Goal: Task Accomplishment & Management: Use online tool/utility

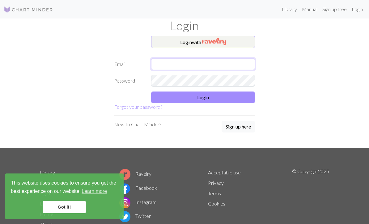
click at [202, 66] on input "text" at bounding box center [203, 64] width 104 height 12
type input "[EMAIL_ADDRESS][DOMAIN_NAME]"
click at [218, 95] on button "Login" at bounding box center [203, 98] width 104 height 12
click at [217, 93] on button "Login" at bounding box center [203, 98] width 104 height 12
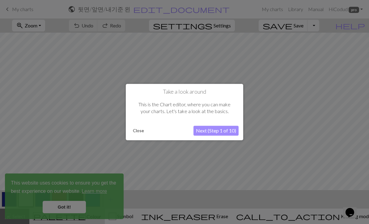
click at [144, 132] on button "Close" at bounding box center [138, 130] width 16 height 9
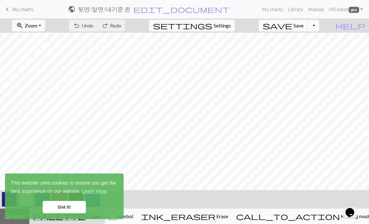
click at [19, 8] on span "My charts" at bounding box center [22, 9] width 21 height 6
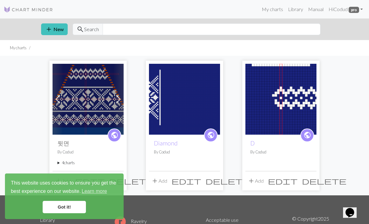
click at [100, 103] on img at bounding box center [87, 99] width 71 height 71
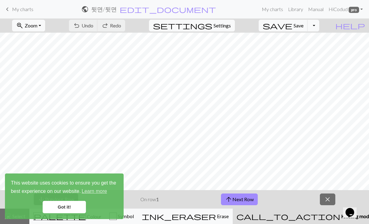
click at [72, 206] on link "Got it!" at bounding box center [64, 207] width 43 height 12
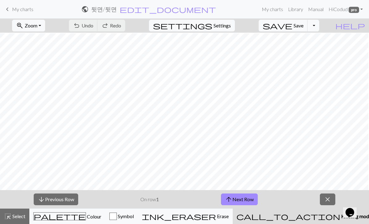
scroll to position [23, 58]
click at [244, 202] on button "arrow_upward Next Row" at bounding box center [239, 200] width 37 height 12
click at [245, 200] on button "arrow_upward Next Row" at bounding box center [239, 200] width 37 height 12
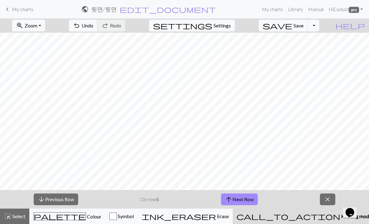
click at [243, 198] on button "arrow_upward Next Row" at bounding box center [239, 200] width 37 height 12
click at [235, 198] on button "arrow_upward Next Row" at bounding box center [239, 200] width 37 height 12
click at [239, 204] on button "arrow_upward Next Row" at bounding box center [239, 200] width 37 height 12
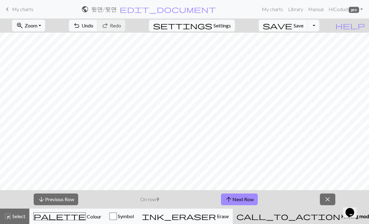
click at [239, 204] on button "arrow_upward Next Row" at bounding box center [239, 200] width 37 height 12
click at [243, 196] on button "arrow_upward Next Row" at bounding box center [240, 200] width 37 height 12
click at [248, 197] on button "arrow_upward Next Row" at bounding box center [240, 200] width 37 height 12
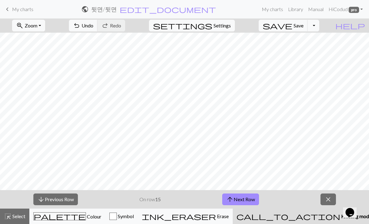
click at [245, 198] on button "arrow_upward Next Row" at bounding box center [240, 200] width 37 height 12
click at [244, 198] on button "arrow_upward Next Row" at bounding box center [240, 200] width 37 height 12
click at [244, 199] on button "arrow_upward Next Row" at bounding box center [240, 200] width 37 height 12
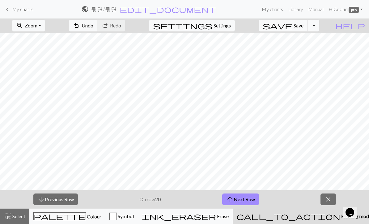
click at [244, 199] on button "arrow_upward Next Row" at bounding box center [240, 200] width 37 height 12
click at [241, 200] on button "arrow_upward Next Row" at bounding box center [240, 200] width 37 height 12
click at [242, 203] on button "arrow_upward Next Row" at bounding box center [240, 200] width 37 height 12
click at [242, 202] on button "arrow_upward Next Row" at bounding box center [240, 200] width 37 height 12
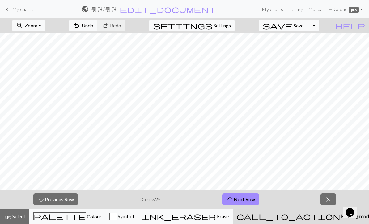
click at [243, 202] on button "arrow_upward Next Row" at bounding box center [240, 200] width 37 height 12
click at [243, 201] on button "arrow_upward Next Row" at bounding box center [240, 200] width 37 height 12
click at [245, 200] on button "arrow_upward Next Row" at bounding box center [240, 200] width 37 height 12
click at [243, 201] on button "arrow_upward Next Row" at bounding box center [240, 200] width 37 height 12
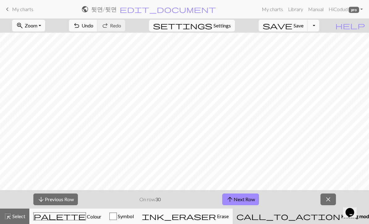
click at [243, 201] on button "arrow_upward Next Row" at bounding box center [240, 200] width 37 height 12
click at [244, 200] on button "arrow_upward Next Row" at bounding box center [240, 200] width 37 height 12
click at [243, 200] on button "arrow_upward Next Row" at bounding box center [240, 200] width 37 height 12
click at [242, 202] on button "arrow_upward Next Row" at bounding box center [240, 200] width 37 height 12
click at [242, 201] on button "arrow_upward Next Row" at bounding box center [240, 200] width 37 height 12
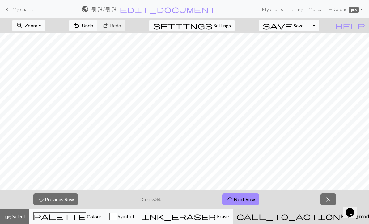
click at [242, 200] on button "arrow_upward Next Row" at bounding box center [240, 200] width 37 height 12
click at [242, 201] on button "arrow_upward Next Row" at bounding box center [240, 200] width 37 height 12
click at [243, 200] on button "arrow_upward Next Row" at bounding box center [240, 200] width 37 height 12
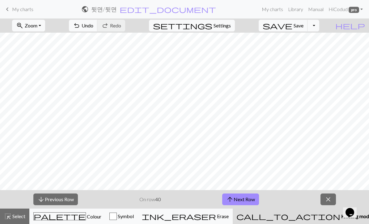
click at [243, 200] on button "arrow_upward Next Row" at bounding box center [240, 200] width 37 height 12
click at [242, 201] on button "arrow_upward Next Row" at bounding box center [240, 200] width 37 height 12
click at [242, 200] on button "arrow_upward Next Row" at bounding box center [240, 200] width 37 height 12
click at [241, 200] on button "arrow_upward Next Row" at bounding box center [240, 200] width 37 height 12
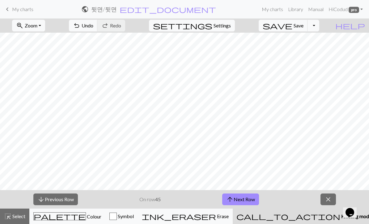
click at [242, 199] on button "arrow_upward Next Row" at bounding box center [240, 200] width 37 height 12
click at [238, 201] on button "arrow_upward Next Row" at bounding box center [240, 200] width 37 height 12
click at [236, 201] on button "arrow_upward Next Row" at bounding box center [240, 200] width 37 height 12
click at [240, 202] on button "arrow_upward Next Row" at bounding box center [240, 200] width 37 height 12
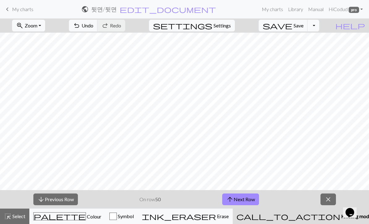
click at [244, 201] on button "arrow_upward Next Row" at bounding box center [240, 200] width 37 height 12
click at [236, 200] on button "arrow_upward Next Row" at bounding box center [240, 200] width 37 height 12
click at [242, 196] on button "arrow_upward Next Row" at bounding box center [240, 200] width 37 height 12
click at [250, 198] on button "arrow_upward Next Row" at bounding box center [240, 200] width 37 height 12
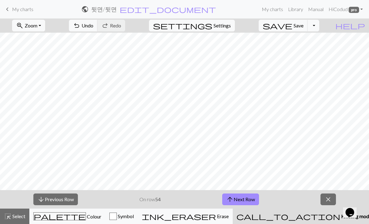
click at [233, 196] on span "arrow_upward" at bounding box center [229, 199] width 7 height 9
click at [240, 199] on button "arrow_upward Next Row" at bounding box center [240, 200] width 37 height 12
click at [238, 197] on button "arrow_upward Next Row" at bounding box center [240, 200] width 37 height 12
click at [242, 197] on button "arrow_upward Next Row" at bounding box center [240, 200] width 37 height 12
click at [241, 197] on button "arrow_upward Next Row" at bounding box center [240, 200] width 37 height 12
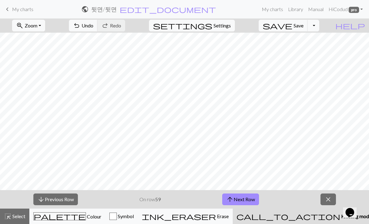
click at [246, 199] on button "arrow_upward Next Row" at bounding box center [240, 200] width 37 height 12
click at [243, 205] on button "arrow_upward Next Row" at bounding box center [240, 200] width 37 height 12
click at [67, 202] on button "arrow_downward Previous Row" at bounding box center [55, 200] width 44 height 12
click at [246, 200] on button "arrow_upward Next Row" at bounding box center [240, 200] width 37 height 12
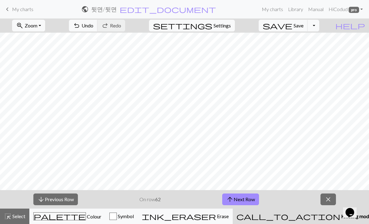
click at [248, 198] on button "arrow_upward Next Row" at bounding box center [240, 200] width 37 height 12
click at [37, 25] on span "Zoom" at bounding box center [31, 26] width 13 height 6
click at [31, 70] on button "50%" at bounding box center [36, 74] width 49 height 10
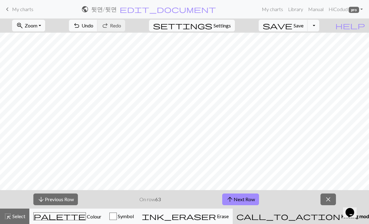
click at [330, 197] on span "close" at bounding box center [327, 199] width 7 height 9
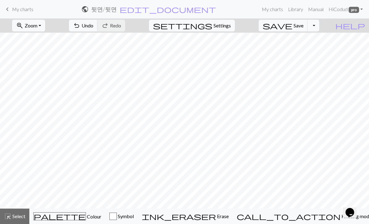
click at [12, 6] on link "keyboard_arrow_left My charts" at bounding box center [19, 9] width 30 height 10
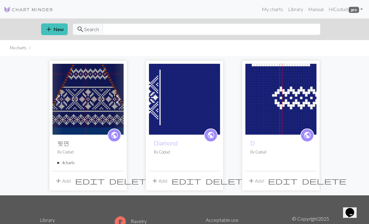
click at [66, 163] on summary "4 charts" at bounding box center [87, 163] width 61 height 6
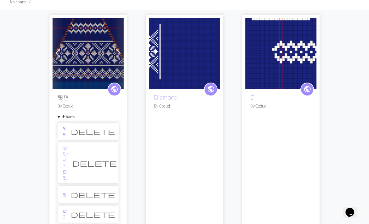
scroll to position [46, 0]
click at [100, 56] on img at bounding box center [87, 53] width 71 height 71
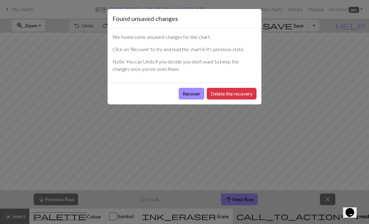
click at [244, 96] on button "Delete the recovery" at bounding box center [232, 94] width 50 height 12
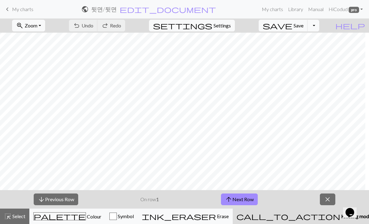
scroll to position [0, 31]
click at [7, 9] on span "keyboard_arrow_left" at bounding box center [7, 9] width 7 height 9
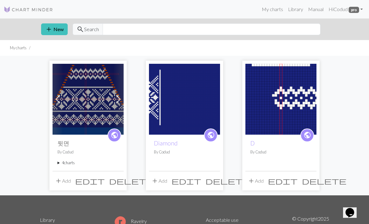
click at [69, 162] on summary "4 charts" at bounding box center [87, 163] width 61 height 6
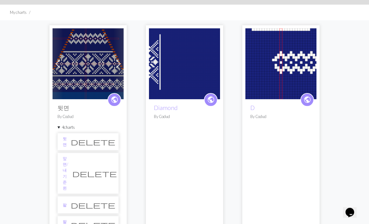
scroll to position [35, 0]
click at [90, 159] on li "앞면/내기준 왼 delete" at bounding box center [87, 173] width 61 height 41
click at [68, 161] on link "앞면/내기준 왼" at bounding box center [66, 173] width 6 height 35
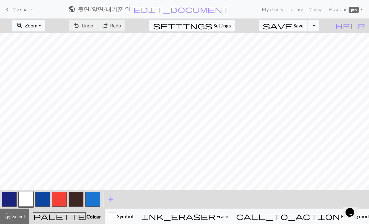
scroll to position [2, 0]
click at [45, 26] on button "zoom_in Zoom Zoom" at bounding box center [28, 26] width 33 height 12
click at [49, 74] on button "50%" at bounding box center [36, 74] width 49 height 10
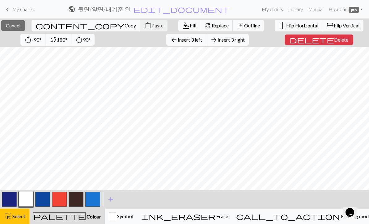
click at [44, 199] on button "button" at bounding box center [42, 199] width 15 height 15
click at [12, 197] on button "button" at bounding box center [9, 199] width 15 height 15
click at [190, 24] on span "Fill" at bounding box center [193, 26] width 6 height 6
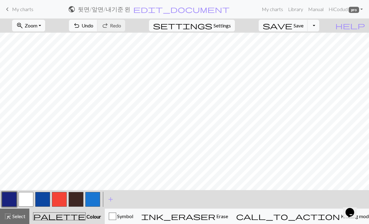
click at [93, 23] on span "Undo" at bounding box center [87, 26] width 12 height 6
click at [19, 10] on span "My charts" at bounding box center [22, 9] width 21 height 6
click at [303, 27] on span "Save" at bounding box center [298, 26] width 10 height 6
click at [14, 10] on div "Chart saved" at bounding box center [184, 12] width 369 height 24
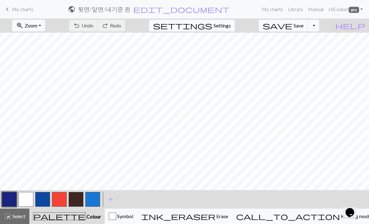
click at [28, 12] on span "My charts" at bounding box center [22, 9] width 21 height 6
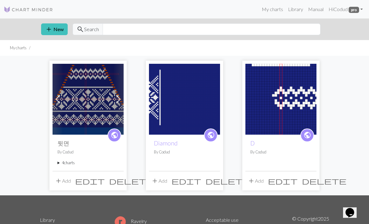
click at [105, 104] on img at bounding box center [87, 99] width 71 height 71
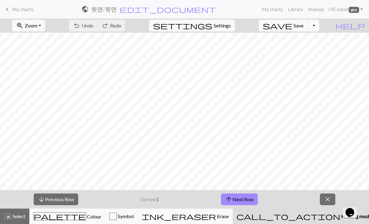
scroll to position [0, 13]
click at [7, 10] on span "keyboard_arrow_left" at bounding box center [7, 9] width 7 height 9
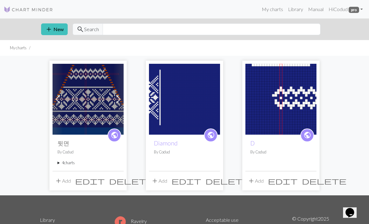
click at [72, 165] on summary "4 charts" at bounding box center [87, 163] width 61 height 6
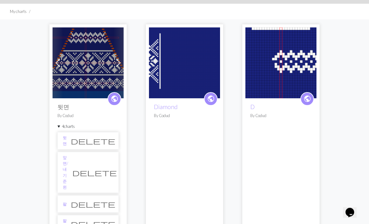
scroll to position [37, 0]
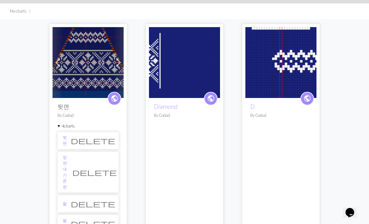
click at [68, 160] on link "앞면/내기준 왼" at bounding box center [66, 172] width 6 height 35
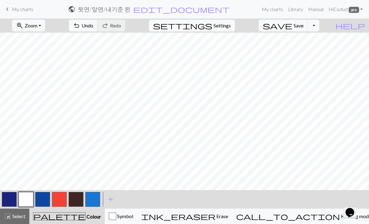
click at [93, 26] on span "Undo" at bounding box center [87, 26] width 12 height 6
click at [45, 27] on button "zoom_in Zoom Zoom" at bounding box center [28, 26] width 33 height 12
click at [51, 77] on button "50%" at bounding box center [36, 74] width 49 height 10
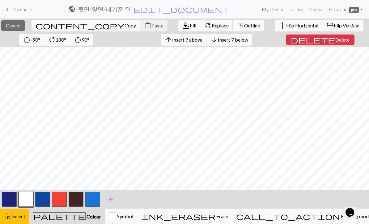
click at [248, 40] on span "Insert 7 below" at bounding box center [233, 40] width 30 height 6
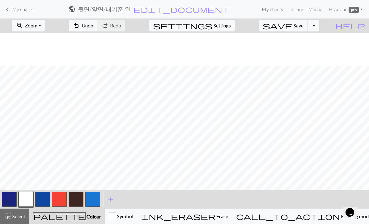
scroll to position [34, 0]
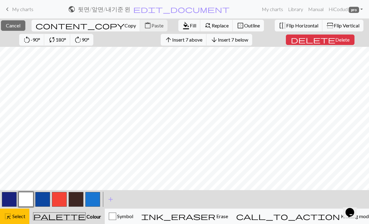
click at [246, 44] on button "arrow_downward Insert 7 below" at bounding box center [229, 40] width 46 height 12
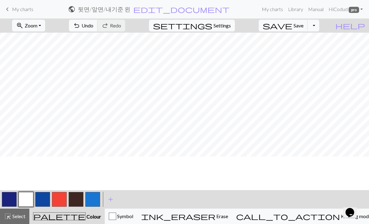
scroll to position [0, 0]
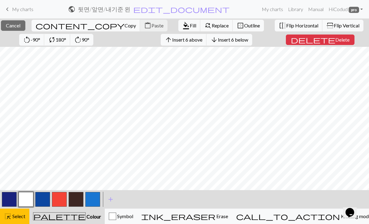
click at [20, 27] on span "Cancel" at bounding box center [13, 26] width 15 height 6
click at [248, 41] on span "Insert 1 below" at bounding box center [233, 40] width 30 height 6
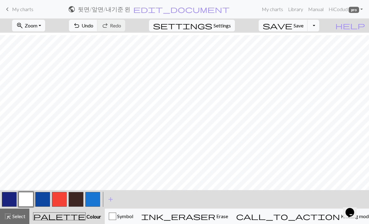
scroll to position [58, 0]
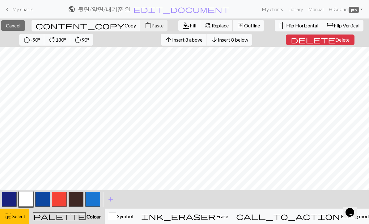
click at [13, 198] on button "button" at bounding box center [9, 199] width 15 height 15
click at [190, 27] on span "Fill" at bounding box center [193, 26] width 6 height 6
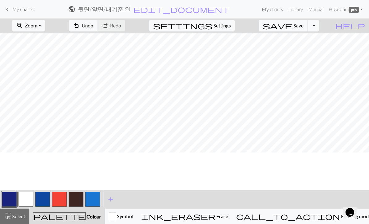
scroll to position [0, 0]
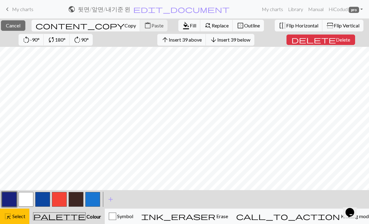
click at [182, 25] on span "format_color_fill" at bounding box center [185, 25] width 7 height 9
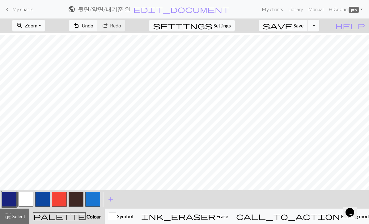
scroll to position [58, 0]
click at [15, 10] on span "My charts" at bounding box center [22, 9] width 21 height 6
click at [292, 25] on span "save" at bounding box center [277, 25] width 30 height 9
click at [11, 13] on div "Chart saved" at bounding box center [184, 12] width 369 height 24
click at [7, 8] on span "keyboard_arrow_left" at bounding box center [7, 9] width 7 height 9
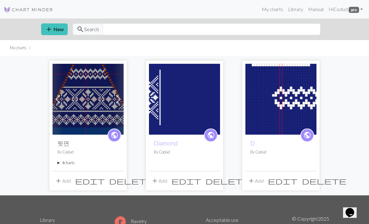
click at [74, 124] on img at bounding box center [87, 99] width 71 height 71
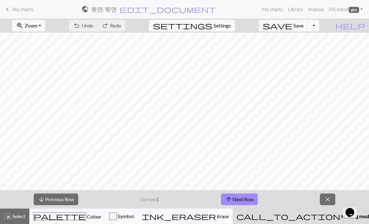
click at [37, 24] on span "Zoom" at bounding box center [31, 26] width 13 height 6
click at [34, 73] on button "50%" at bounding box center [36, 74] width 49 height 10
click at [13, 10] on span "My charts" at bounding box center [22, 9] width 21 height 6
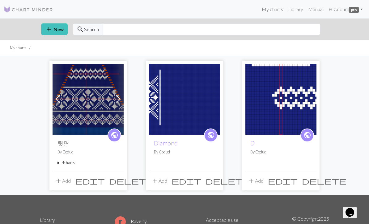
click at [62, 162] on summary "4 charts" at bounding box center [87, 163] width 61 height 6
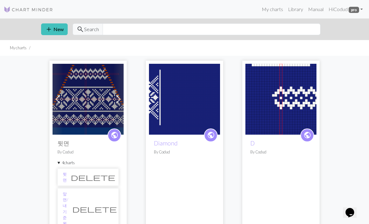
click at [68, 195] on link "앞면/내기준 왼" at bounding box center [66, 208] width 6 height 35
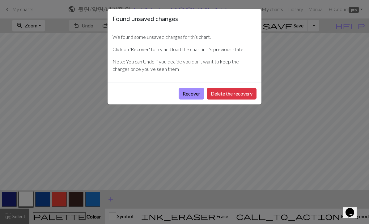
click at [221, 96] on button "Delete the recovery" at bounding box center [232, 94] width 50 height 12
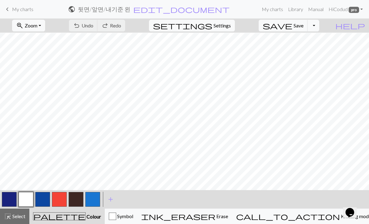
scroll to position [58, 0]
click at [93, 27] on span "Undo" at bounding box center [87, 26] width 12 height 6
click at [61, 200] on button "button" at bounding box center [59, 199] width 15 height 15
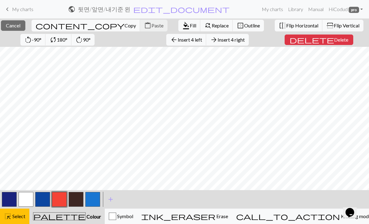
click at [244, 41] on span "Insert 4 right" at bounding box center [230, 40] width 27 height 6
click at [244, 40] on span "Insert 4 right" at bounding box center [230, 40] width 27 height 6
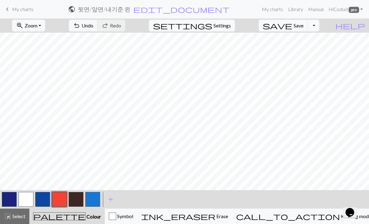
click at [303, 27] on span "Save" at bounding box center [298, 26] width 10 height 6
click at [11, 10] on div "Chart saved" at bounding box center [184, 12] width 369 height 24
click at [7, 12] on span "keyboard_arrow_left" at bounding box center [7, 9] width 7 height 9
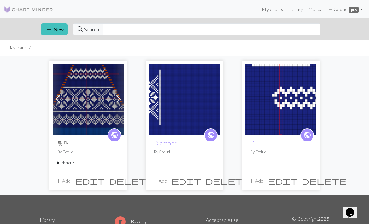
click at [100, 110] on img at bounding box center [87, 99] width 71 height 71
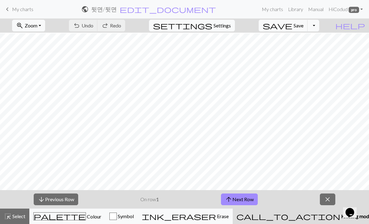
scroll to position [1, 0]
click at [12, 8] on span "My charts" at bounding box center [22, 9] width 21 height 6
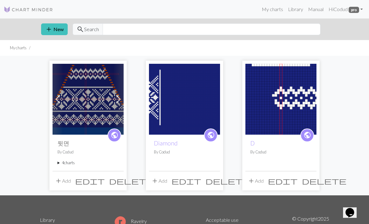
click at [72, 165] on summary "4 charts" at bounding box center [87, 163] width 61 height 6
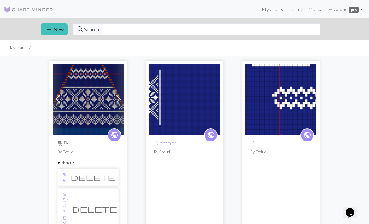
click at [68, 195] on link "앞면/내기준 왼" at bounding box center [66, 208] width 6 height 35
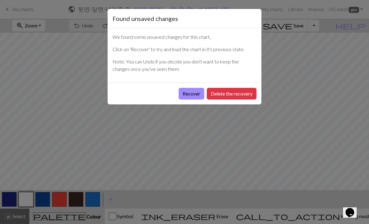
click at [219, 94] on button "Delete the recovery" at bounding box center [232, 94] width 50 height 12
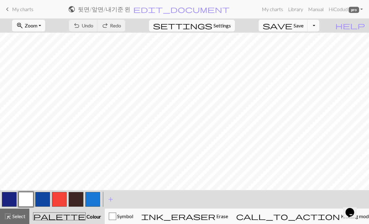
click at [11, 10] on link "keyboard_arrow_left My charts" at bounding box center [19, 9] width 30 height 10
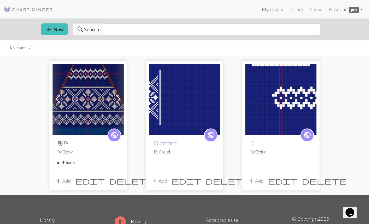
click at [100, 104] on img at bounding box center [87, 99] width 71 height 71
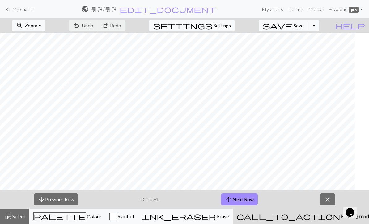
scroll to position [0, 127]
click at [22, 7] on span "My charts" at bounding box center [22, 9] width 21 height 6
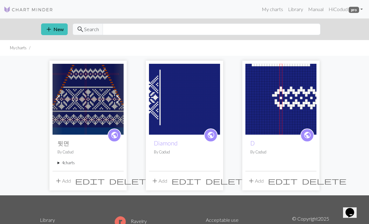
click at [71, 165] on summary "4 charts" at bounding box center [87, 163] width 61 height 6
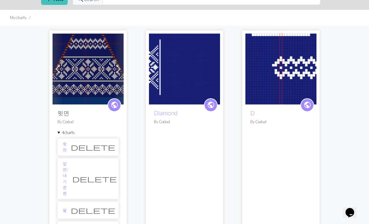
scroll to position [31, 0]
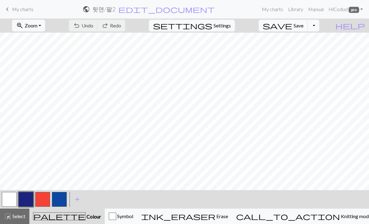
click at [23, 11] on span "My charts" at bounding box center [22, 9] width 21 height 6
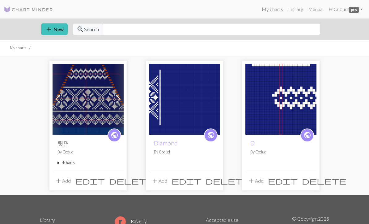
click at [71, 165] on summary "4 charts" at bounding box center [87, 163] width 61 height 6
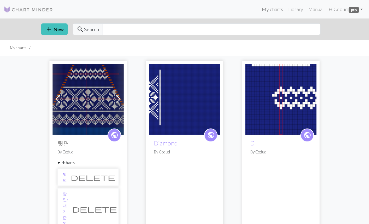
click at [90, 196] on li "앞면/내기준 왼 delete" at bounding box center [87, 209] width 61 height 41
click at [68, 198] on link "앞면/내기준 왼" at bounding box center [66, 208] width 6 height 35
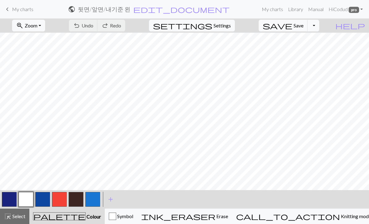
scroll to position [1, 0]
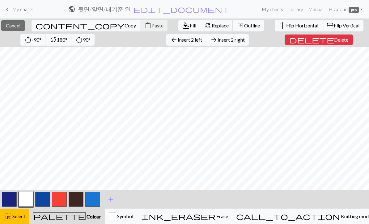
click at [328, 40] on span "delete" at bounding box center [311, 39] width 44 height 9
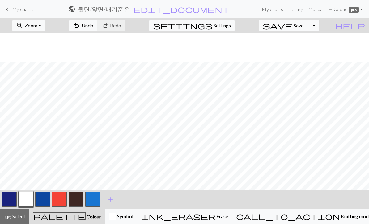
scroll to position [59, 0]
click at [93, 24] on span "Undo" at bounding box center [87, 26] width 12 height 6
click at [93, 23] on span "Undo" at bounding box center [87, 26] width 12 height 6
click at [93, 24] on span "Undo" at bounding box center [87, 26] width 12 height 6
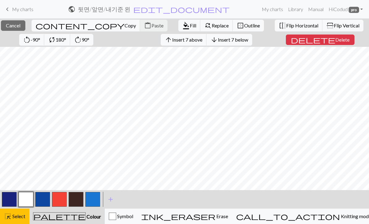
click at [43, 202] on button "button" at bounding box center [42, 199] width 15 height 15
click at [190, 25] on span "Fill" at bounding box center [193, 26] width 6 height 6
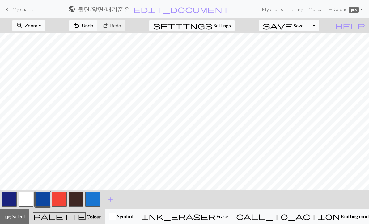
click at [45, 27] on button "zoom_in Zoom Zoom" at bounding box center [28, 26] width 33 height 12
click at [49, 75] on button "50%" at bounding box center [36, 74] width 49 height 10
click at [21, 10] on span "My charts" at bounding box center [22, 9] width 21 height 6
click at [303, 27] on span "Save" at bounding box center [298, 26] width 10 height 6
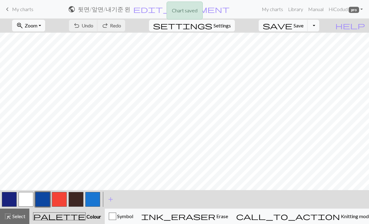
click at [23, 11] on div "Chart saved" at bounding box center [184, 12] width 369 height 24
click at [13, 9] on span "My charts" at bounding box center [22, 9] width 21 height 6
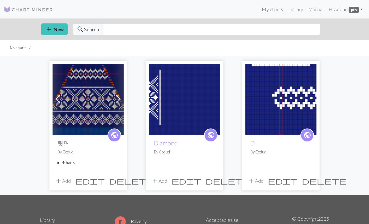
click at [94, 105] on img at bounding box center [87, 99] width 71 height 71
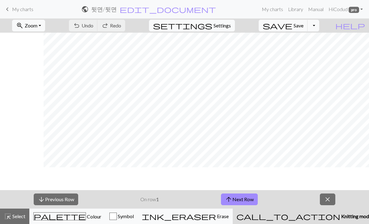
scroll to position [50, 44]
click at [45, 24] on button "zoom_in Zoom Zoom" at bounding box center [28, 26] width 33 height 12
click at [47, 77] on button "50%" at bounding box center [36, 74] width 49 height 10
click at [329, 201] on span "close" at bounding box center [326, 199] width 7 height 9
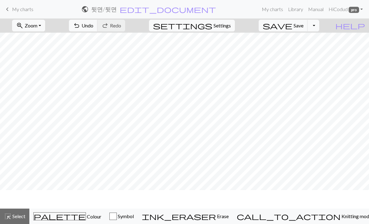
scroll to position [40, 0]
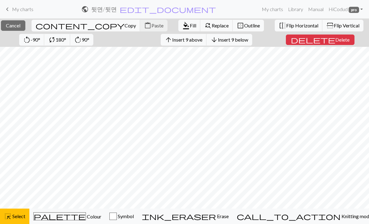
click at [124, 26] on span "Copy" at bounding box center [129, 26] width 11 height 6
click at [10, 9] on span "keyboard_arrow_left" at bounding box center [7, 9] width 7 height 9
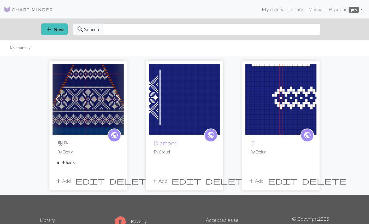
click at [70, 165] on summary "4 charts" at bounding box center [87, 163] width 61 height 6
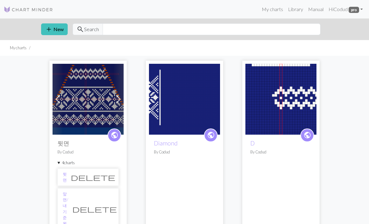
click at [68, 197] on link "앞면/내기준 왼" at bounding box center [66, 208] width 6 height 35
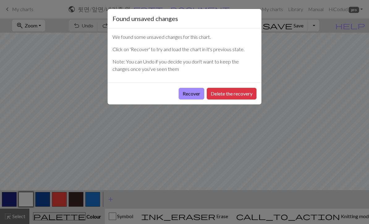
click at [236, 95] on button "Delete the recovery" at bounding box center [232, 94] width 50 height 12
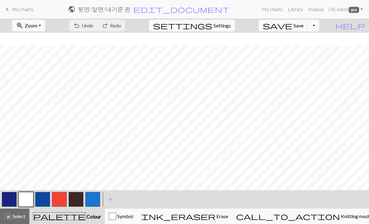
scroll to position [115, 0]
click at [98, 30] on button "undo Undo Undo" at bounding box center [83, 26] width 29 height 12
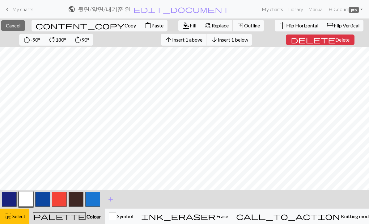
click at [43, 199] on button "button" at bounding box center [42, 199] width 15 height 15
click at [190, 24] on span "Fill" at bounding box center [193, 26] width 6 height 6
click at [151, 28] on span "Paste" at bounding box center [157, 26] width 12 height 6
click at [20, 27] on span "Cancel" at bounding box center [13, 26] width 15 height 6
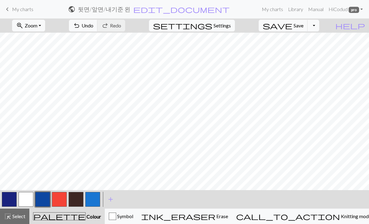
scroll to position [0, 0]
click at [93, 26] on span "Undo" at bounding box center [87, 26] width 12 height 6
click at [231, 26] on span "Settings" at bounding box center [221, 25] width 17 height 7
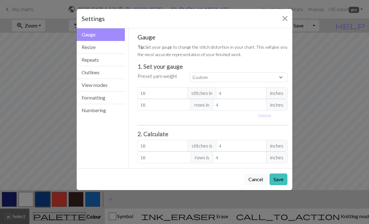
click at [107, 74] on button "Outlines" at bounding box center [101, 72] width 48 height 13
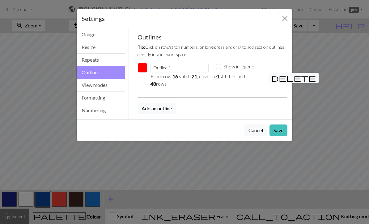
click at [217, 68] on input "Show in legend" at bounding box center [218, 66] width 5 height 5
click at [219, 67] on input "Show in legend" at bounding box center [218, 66] width 5 height 5
checkbox input "false"
click at [275, 79] on span "delete" at bounding box center [293, 78] width 44 height 9
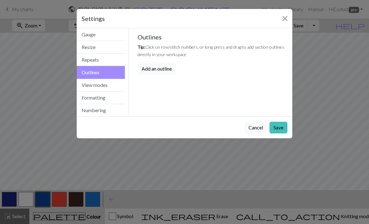
click at [280, 128] on button "Save" at bounding box center [278, 128] width 18 height 12
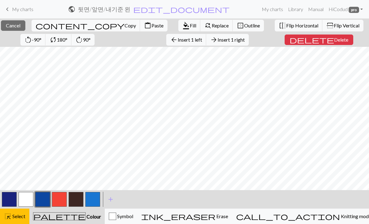
click at [244, 26] on span "Outline" at bounding box center [252, 26] width 16 height 6
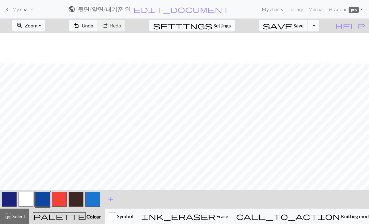
scroll to position [98, 0]
click at [13, 5] on link "keyboard_arrow_left My charts" at bounding box center [19, 9] width 30 height 10
click at [303, 28] on span "Save" at bounding box center [298, 26] width 10 height 6
click at [15, 9] on div "Chart saved" at bounding box center [184, 12] width 369 height 24
click at [8, 12] on span "keyboard_arrow_left" at bounding box center [7, 9] width 7 height 9
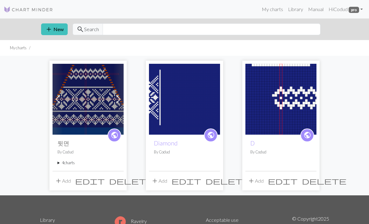
click at [95, 102] on img at bounding box center [87, 99] width 71 height 71
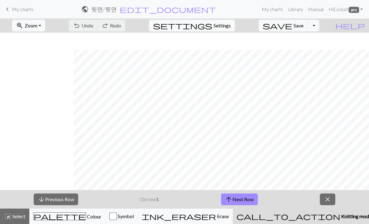
scroll to position [17, 74]
click at [45, 27] on button "zoom_in Zoom Zoom" at bounding box center [28, 26] width 33 height 12
click at [53, 75] on button "50%" at bounding box center [36, 74] width 49 height 10
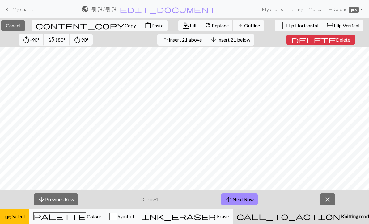
click at [124, 25] on span "Copy" at bounding box center [129, 26] width 11 height 6
click at [8, 11] on div "Copied" at bounding box center [184, 12] width 369 height 24
click at [10, 10] on span "keyboard_arrow_left" at bounding box center [7, 9] width 7 height 9
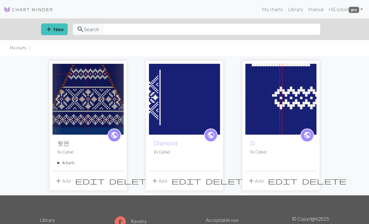
click at [66, 164] on summary "4 charts" at bounding box center [87, 163] width 61 height 6
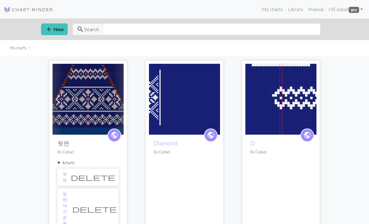
click at [68, 197] on link "앞면/내기준 왼" at bounding box center [66, 208] width 6 height 35
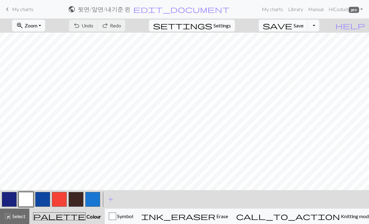
click at [37, 26] on span "Zoom" at bounding box center [31, 26] width 13 height 6
click at [49, 71] on button "50%" at bounding box center [36, 74] width 49 height 10
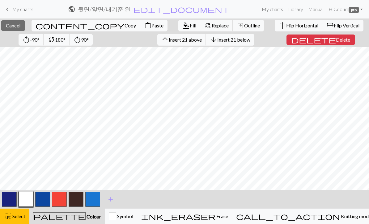
click at [140, 29] on button "content_paste Paste" at bounding box center [153, 26] width 27 height 12
click at [336, 41] on span "Delete" at bounding box center [343, 40] width 14 height 6
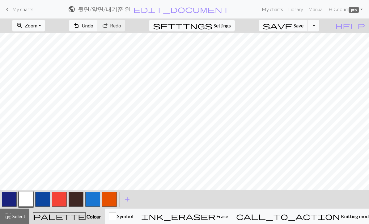
scroll to position [0, 0]
click at [98, 30] on button "undo Undo Undo" at bounding box center [83, 26] width 29 height 12
click at [93, 27] on span "Undo" at bounding box center [87, 26] width 12 height 6
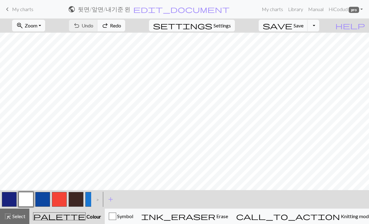
click at [303, 26] on span "Save" at bounding box center [298, 26] width 10 height 6
click at [5, 13] on div "Chart saved" at bounding box center [184, 12] width 369 height 24
click at [11, 13] on div "Chart saved" at bounding box center [184, 12] width 369 height 24
click at [18, 12] on link "keyboard_arrow_left My charts" at bounding box center [19, 9] width 30 height 10
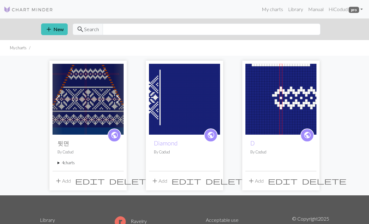
click at [98, 108] on img at bounding box center [87, 99] width 71 height 71
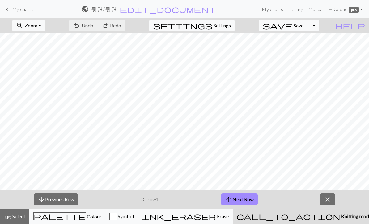
click at [328, 198] on span "close" at bounding box center [326, 199] width 7 height 9
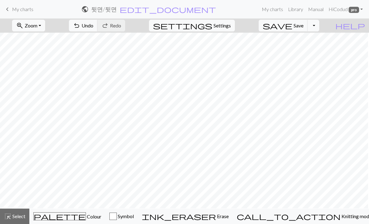
scroll to position [4, 24]
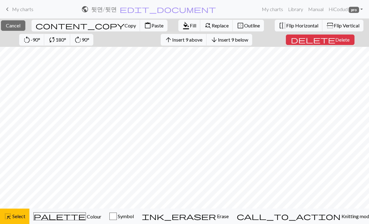
click at [124, 27] on span "Copy" at bounding box center [129, 26] width 11 height 6
click at [10, 9] on div "Copied" at bounding box center [184, 12] width 369 height 24
click at [7, 13] on span "keyboard_arrow_left" at bounding box center [7, 9] width 7 height 9
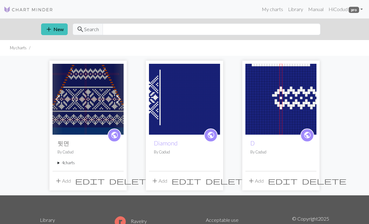
click at [67, 164] on summary "4 charts" at bounding box center [87, 163] width 61 height 6
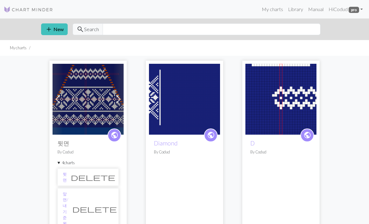
click at [68, 197] on link "앞면/내기준 왼" at bounding box center [66, 208] width 6 height 35
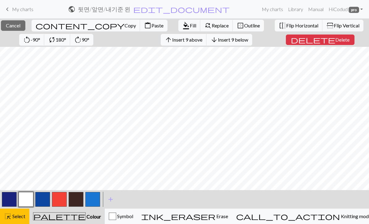
click at [151, 27] on span "Paste" at bounding box center [157, 26] width 12 height 6
click at [20, 26] on span "Cancel" at bounding box center [13, 26] width 15 height 6
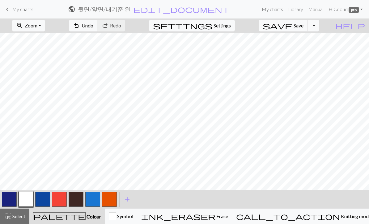
click at [45, 27] on button "zoom_in Zoom Zoom" at bounding box center [28, 26] width 33 height 12
click at [46, 76] on button "50%" at bounding box center [36, 74] width 49 height 10
click at [8, 10] on span "keyboard_arrow_left" at bounding box center [7, 9] width 7 height 9
click at [303, 31] on button "save Save Save" at bounding box center [282, 26] width 49 height 12
click at [11, 12] on link "keyboard_arrow_left My charts" at bounding box center [19, 9] width 30 height 10
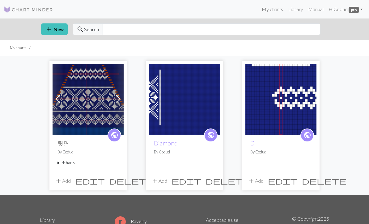
click at [71, 164] on summary "4 charts" at bounding box center [87, 163] width 61 height 6
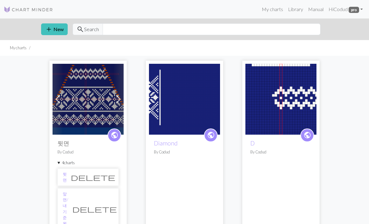
click at [68, 196] on link "앞면/내기준 왼" at bounding box center [66, 208] width 6 height 35
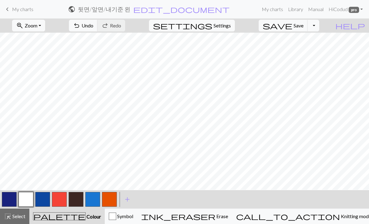
scroll to position [83, 0]
click at [93, 27] on span "Undo" at bounding box center [87, 26] width 12 height 6
click at [11, 5] on link "keyboard_arrow_left My charts" at bounding box center [19, 9] width 30 height 10
click at [303, 27] on span "Save" at bounding box center [298, 26] width 10 height 6
click at [11, 9] on div "Chart saved" at bounding box center [184, 12] width 369 height 24
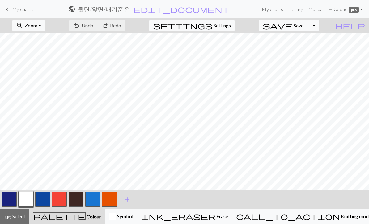
click at [16, 10] on span "My charts" at bounding box center [22, 9] width 21 height 6
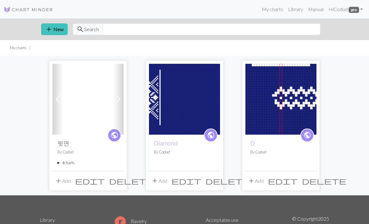
click at [67, 72] on img at bounding box center [59, 68] width 15 height 7
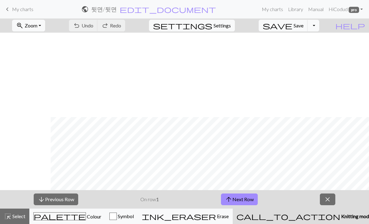
scroll to position [97, 61]
click at [10, 11] on span "keyboard_arrow_left" at bounding box center [7, 9] width 7 height 9
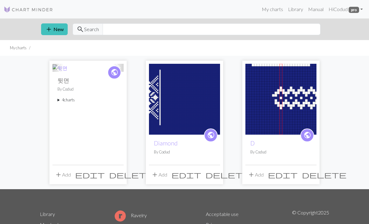
click at [70, 103] on summary "4 charts" at bounding box center [87, 100] width 61 height 6
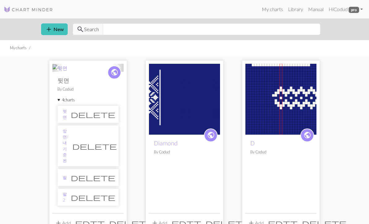
click at [68, 164] on link "앞면/내기준 왼" at bounding box center [66, 145] width 6 height 35
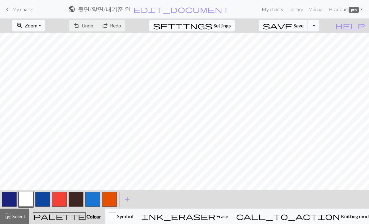
click at [15, 197] on button "button" at bounding box center [9, 199] width 15 height 15
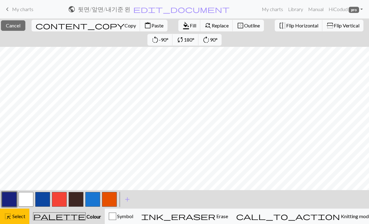
scroll to position [101, 0]
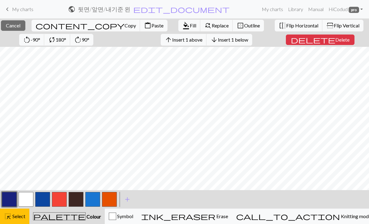
click at [26, 201] on button "button" at bounding box center [26, 199] width 15 height 15
click at [190, 25] on span "Fill" at bounding box center [193, 26] width 6 height 6
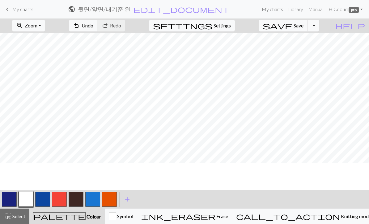
scroll to position [169, 0]
click at [93, 25] on span "Undo" at bounding box center [87, 26] width 12 height 6
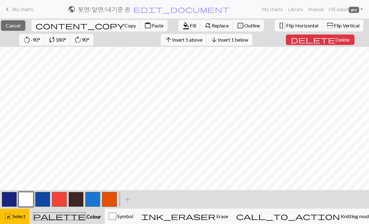
click at [178, 29] on button "format_color_fill Fill" at bounding box center [189, 26] width 22 height 12
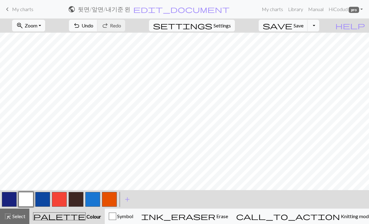
click at [37, 27] on span "Zoom" at bounding box center [31, 26] width 13 height 6
click at [37, 76] on button "50%" at bounding box center [36, 74] width 49 height 10
click at [61, 202] on button "button" at bounding box center [59, 199] width 15 height 15
click at [10, 197] on button "button" at bounding box center [9, 199] width 15 height 15
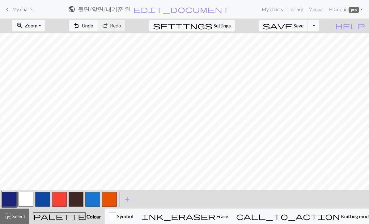
click at [108, 195] on button "button" at bounding box center [109, 199] width 15 height 15
click at [59, 197] on button "button" at bounding box center [59, 199] width 15 height 15
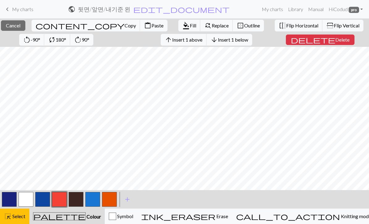
click at [244, 27] on span "Outline" at bounding box center [252, 26] width 16 height 6
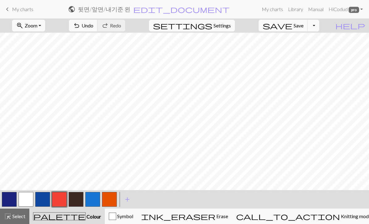
click at [24, 199] on button "button" at bounding box center [26, 199] width 15 height 15
click at [302, 27] on button "save Save Save" at bounding box center [282, 26] width 49 height 12
click at [93, 26] on span "Undo" at bounding box center [87, 26] width 12 height 6
click at [98, 31] on button "undo Undo Undo" at bounding box center [83, 26] width 29 height 12
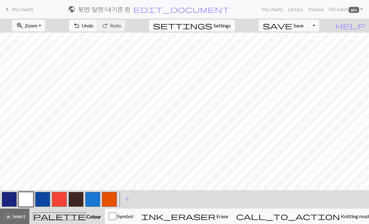
click at [37, 18] on nav "keyboard_arrow_left My charts public 뒷면 / 앞면/내기준 왼 edit_document Edit settings …" at bounding box center [184, 9] width 369 height 19
click at [36, 24] on span "Zoom" at bounding box center [31, 26] width 13 height 6
click at [35, 72] on button "50%" at bounding box center [36, 74] width 49 height 10
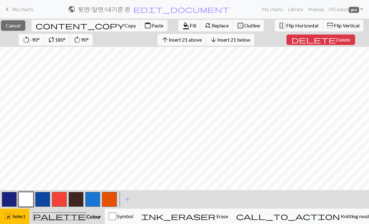
click at [124, 25] on span "Copy" at bounding box center [129, 26] width 11 height 6
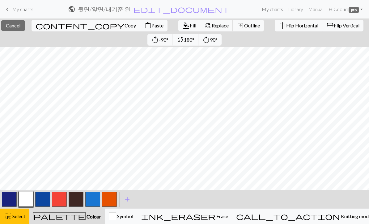
click at [151, 26] on span "Paste" at bounding box center [157, 26] width 12 height 6
click at [12, 196] on button "button" at bounding box center [9, 199] width 15 height 15
click at [25, 29] on button "close Cancel" at bounding box center [13, 25] width 24 height 10
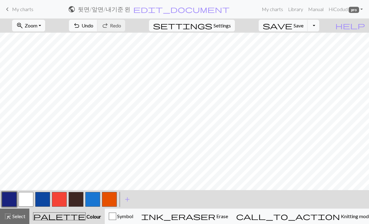
click at [60, 198] on button "button" at bounding box center [59, 199] width 15 height 15
click at [22, 201] on button "button" at bounding box center [26, 199] width 15 height 15
click at [14, 201] on button "button" at bounding box center [9, 199] width 15 height 15
click at [26, 202] on button "button" at bounding box center [26, 199] width 15 height 15
click at [231, 29] on span "Settings" at bounding box center [221, 25] width 17 height 7
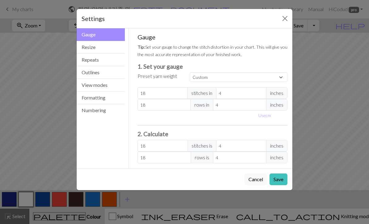
click at [112, 72] on button "Outlines" at bounding box center [101, 72] width 48 height 13
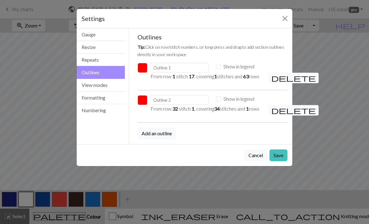
click at [275, 77] on span "delete" at bounding box center [293, 78] width 44 height 9
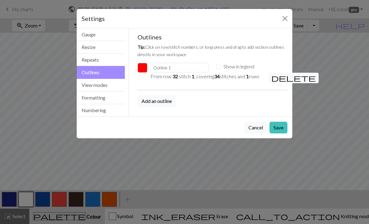
click at [277, 79] on span "delete" at bounding box center [293, 78] width 44 height 9
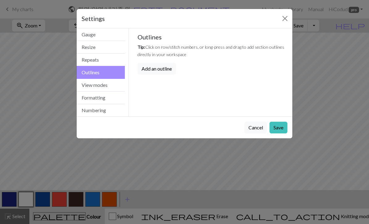
click at [278, 127] on button "Save" at bounding box center [278, 128] width 18 height 12
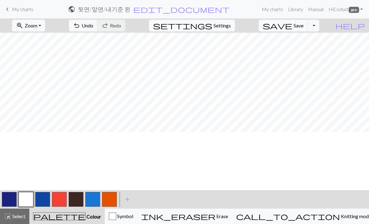
scroll to position [0, 0]
click at [303, 26] on span "Save" at bounding box center [298, 26] width 10 height 6
click at [13, 9] on div "Chart saved" at bounding box center [184, 12] width 369 height 24
click at [16, 8] on span "My charts" at bounding box center [22, 9] width 21 height 6
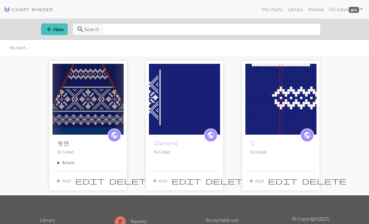
click at [62, 165] on summary "4 charts" at bounding box center [87, 163] width 61 height 6
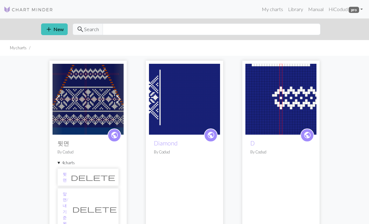
click at [68, 194] on link "앞면/내기준 왼" at bounding box center [66, 208] width 6 height 35
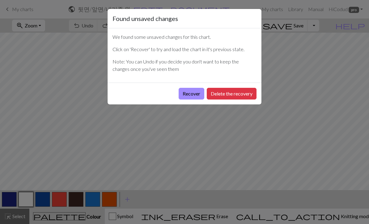
click at [244, 96] on button "Delete the recovery" at bounding box center [232, 94] width 50 height 12
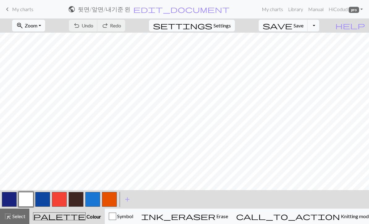
click at [303, 26] on span "Save" at bounding box center [298, 26] width 10 height 6
click at [37, 23] on span "Zoom" at bounding box center [31, 26] width 13 height 6
click at [34, 74] on button "50%" at bounding box center [36, 74] width 49 height 10
click at [292, 27] on span "save" at bounding box center [277, 25] width 30 height 9
